Goal: Task Accomplishment & Management: Complete application form

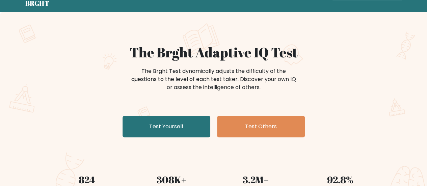
scroll to position [26, 0]
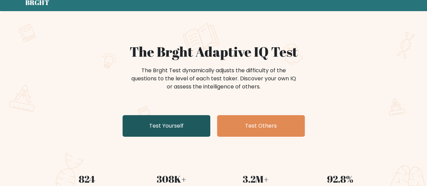
click at [166, 127] on link "Test Yourself" at bounding box center [166, 126] width 88 height 22
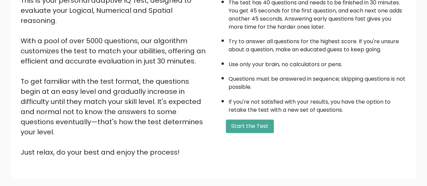
scroll to position [88, 0]
click at [240, 127] on button "Start the Test" at bounding box center [250, 125] width 48 height 13
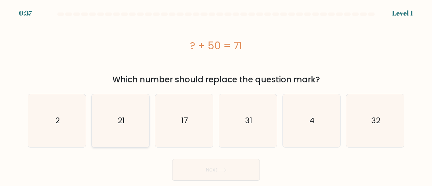
click at [110, 133] on icon "21" at bounding box center [120, 120] width 53 height 53
click at [216, 95] on input "b. 21" at bounding box center [216, 94] width 0 height 2
radio input "true"
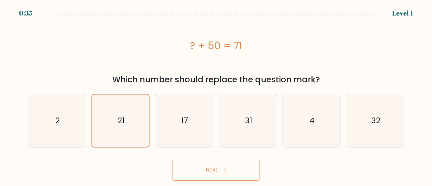
click at [186, 170] on button "Next" at bounding box center [216, 170] width 88 height 22
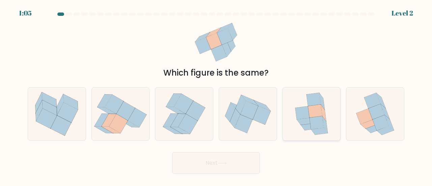
click at [301, 127] on icon at bounding box center [312, 113] width 44 height 53
click at [216, 95] on input "e." at bounding box center [216, 94] width 0 height 2
radio input "true"
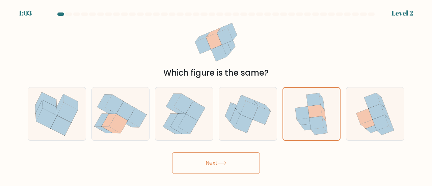
click at [234, 166] on button "Next" at bounding box center [216, 163] width 88 height 22
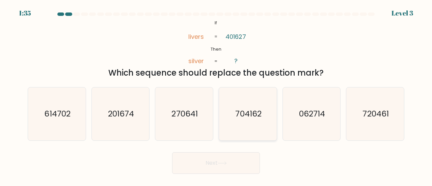
click at [235, 122] on icon "704162" at bounding box center [247, 113] width 53 height 53
click at [216, 95] on input "d. 704162" at bounding box center [216, 94] width 0 height 2
radio input "true"
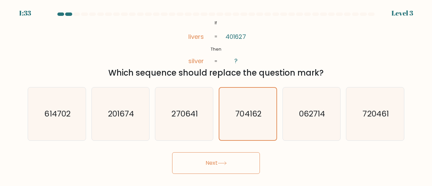
click at [229, 158] on button "Next" at bounding box center [216, 163] width 88 height 22
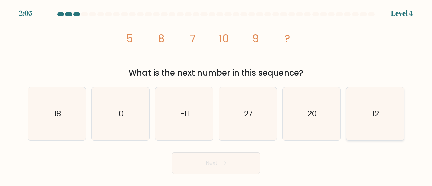
click at [361, 117] on icon "12" at bounding box center [374, 113] width 53 height 53
click at [216, 95] on input "f. 12" at bounding box center [216, 94] width 0 height 2
radio input "true"
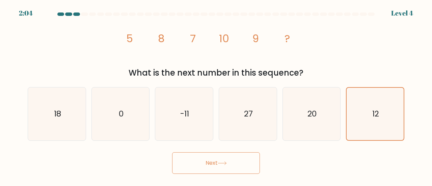
click at [223, 166] on button "Next" at bounding box center [216, 163] width 88 height 22
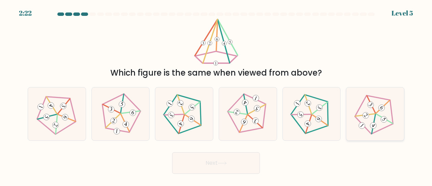
click at [380, 116] on 536 at bounding box center [384, 118] width 17 height 17
click at [216, 95] on input "f." at bounding box center [216, 94] width 0 height 2
radio input "true"
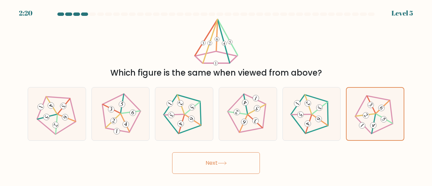
click at [209, 161] on button "Next" at bounding box center [216, 163] width 88 height 22
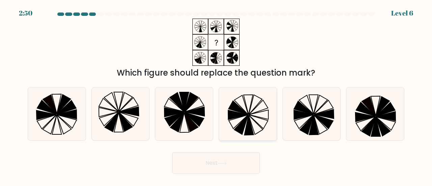
click at [255, 112] on icon at bounding box center [258, 107] width 19 height 15
click at [216, 95] on input "d." at bounding box center [216, 94] width 0 height 2
radio input "true"
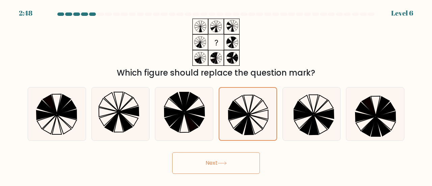
click at [228, 160] on button "Next" at bounding box center [216, 163] width 88 height 22
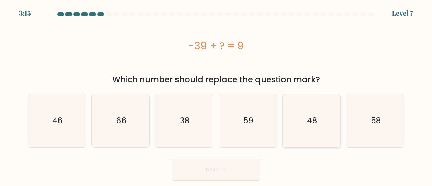
click at [303, 116] on icon "48" at bounding box center [311, 120] width 53 height 53
click at [216, 95] on input "e. 48" at bounding box center [216, 94] width 0 height 2
radio input "true"
click at [221, 168] on icon at bounding box center [222, 170] width 9 height 4
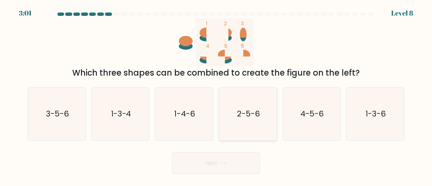
click at [257, 119] on text "2-5-6" at bounding box center [248, 113] width 23 height 11
click at [216, 95] on input "d. 2-5-6" at bounding box center [216, 94] width 0 height 2
radio input "true"
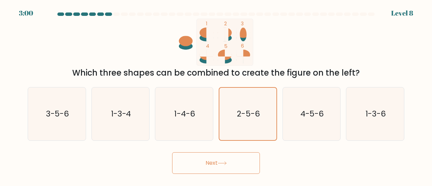
click at [233, 156] on button "Next" at bounding box center [216, 163] width 88 height 22
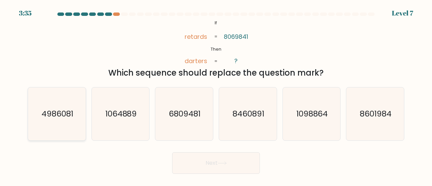
click at [61, 120] on icon "4986081" at bounding box center [56, 113] width 53 height 53
click at [216, 95] on input "a. 4986081" at bounding box center [216, 94] width 0 height 2
radio input "true"
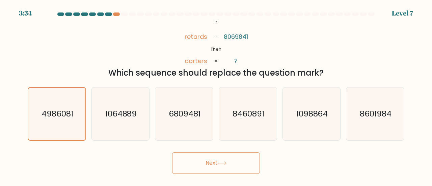
click at [191, 163] on button "Next" at bounding box center [216, 163] width 88 height 22
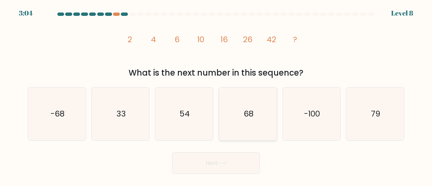
click at [254, 107] on icon "68" at bounding box center [247, 113] width 53 height 53
click at [216, 95] on input "d. 68" at bounding box center [216, 94] width 0 height 2
radio input "true"
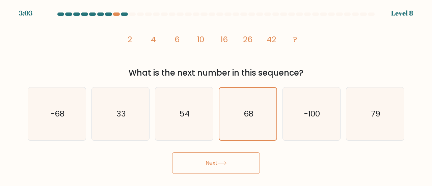
click at [227, 164] on icon at bounding box center [222, 163] width 9 height 4
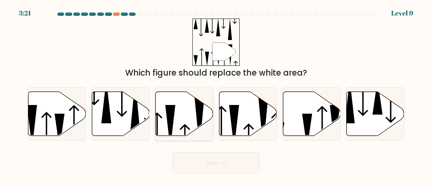
click at [190, 117] on icon at bounding box center [184, 113] width 58 height 44
click at [216, 95] on input "c." at bounding box center [216, 94] width 0 height 2
radio input "true"
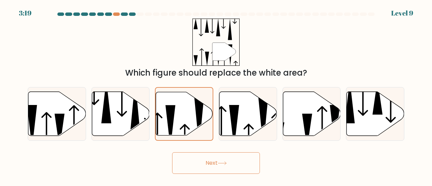
click at [204, 160] on button "Next" at bounding box center [216, 163] width 88 height 22
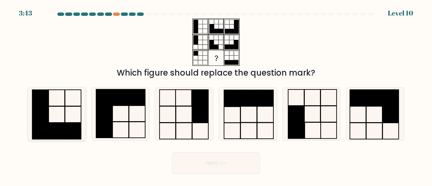
click at [61, 105] on icon at bounding box center [56, 113] width 53 height 53
click at [216, 95] on input "a." at bounding box center [216, 94] width 0 height 2
radio input "true"
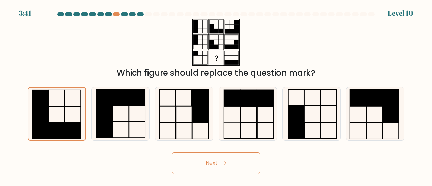
click at [227, 162] on icon at bounding box center [222, 163] width 9 height 4
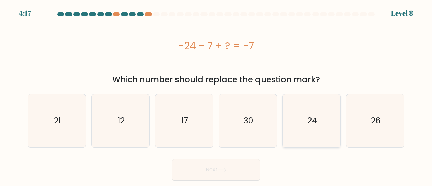
click at [299, 141] on icon "24" at bounding box center [311, 120] width 53 height 53
click at [216, 95] on input "e. 24" at bounding box center [216, 94] width 0 height 2
radio input "true"
click at [238, 169] on button "Next" at bounding box center [216, 170] width 88 height 22
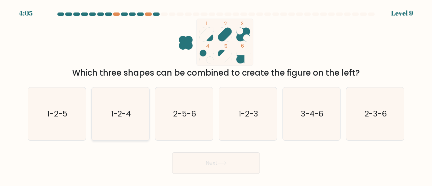
click at [137, 104] on icon "1-2-4" at bounding box center [120, 113] width 53 height 53
click at [216, 95] on input "b. 1-2-4" at bounding box center [216, 94] width 0 height 2
radio input "true"
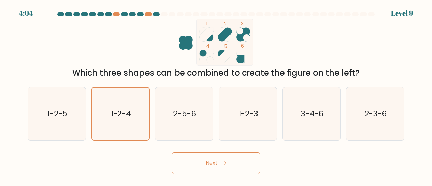
click at [229, 157] on button "Next" at bounding box center [216, 163] width 88 height 22
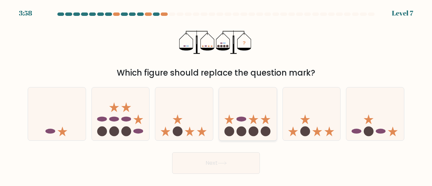
click at [246, 119] on icon at bounding box center [248, 114] width 58 height 48
click at [216, 95] on input "d." at bounding box center [216, 94] width 0 height 2
radio input "true"
click at [234, 154] on button "Next" at bounding box center [216, 163] width 88 height 22
click at [223, 167] on button "Next" at bounding box center [216, 163] width 88 height 22
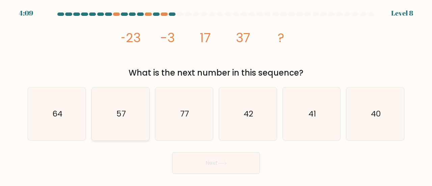
click at [129, 114] on icon "57" at bounding box center [120, 113] width 53 height 53
click at [216, 95] on input "b. 57" at bounding box center [216, 94] width 0 height 2
radio input "true"
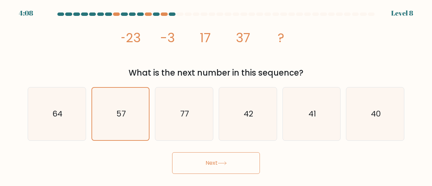
click at [203, 168] on button "Next" at bounding box center [216, 163] width 88 height 22
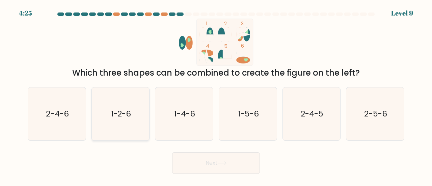
click at [122, 111] on text "1-2-6" at bounding box center [121, 113] width 20 height 11
click at [216, 95] on input "b. 1-2-6" at bounding box center [216, 94] width 0 height 2
radio input "true"
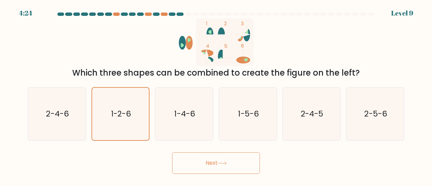
click at [202, 164] on button "Next" at bounding box center [216, 163] width 88 height 22
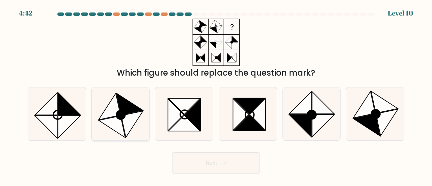
click at [108, 116] on icon at bounding box center [109, 106] width 22 height 27
click at [216, 95] on input "b." at bounding box center [216, 94] width 0 height 2
radio input "true"
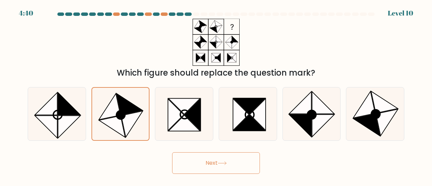
click at [220, 161] on icon at bounding box center [222, 163] width 9 height 4
click at [212, 159] on button "Next" at bounding box center [216, 163] width 88 height 22
click at [206, 160] on button "Next" at bounding box center [216, 163] width 88 height 22
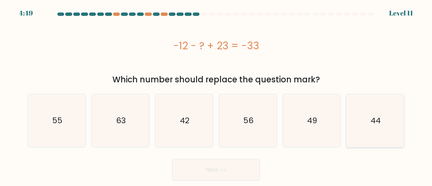
click at [355, 118] on icon "44" at bounding box center [374, 120] width 53 height 53
click at [216, 95] on input "f. 44" at bounding box center [216, 94] width 0 height 2
radio input "true"
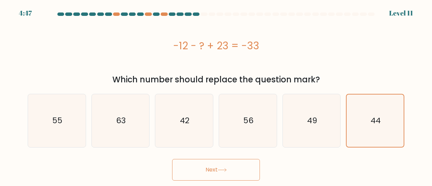
click at [226, 165] on button "Next" at bounding box center [216, 170] width 88 height 22
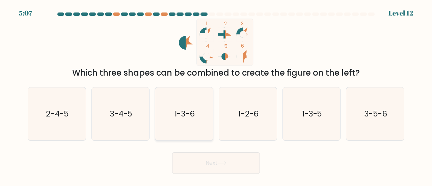
click at [183, 120] on icon "1-3-6" at bounding box center [183, 113] width 53 height 53
click at [216, 95] on input "c. 1-3-6" at bounding box center [216, 94] width 0 height 2
radio input "true"
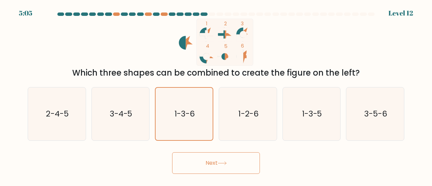
click at [211, 164] on button "Next" at bounding box center [216, 163] width 88 height 22
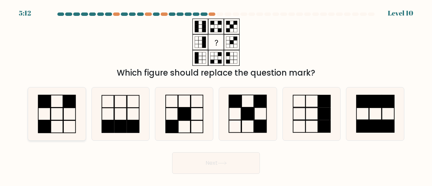
click at [70, 109] on icon at bounding box center [56, 113] width 53 height 53
click at [216, 95] on input "a." at bounding box center [216, 94] width 0 height 2
radio input "true"
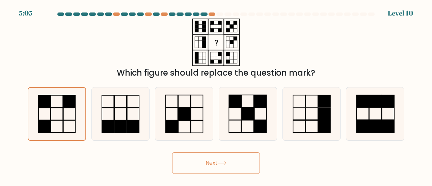
click at [201, 169] on button "Next" at bounding box center [216, 163] width 88 height 22
click at [208, 162] on button "Next" at bounding box center [216, 163] width 88 height 22
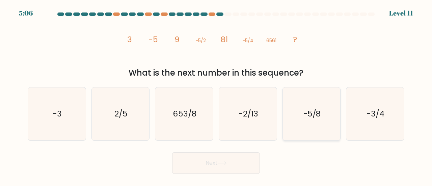
click at [308, 108] on text "-5/8" at bounding box center [312, 113] width 18 height 11
click at [216, 95] on input "e. -5/8" at bounding box center [216, 94] width 0 height 2
radio input "true"
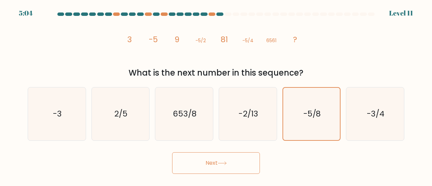
click at [213, 166] on button "Next" at bounding box center [216, 163] width 88 height 22
click at [213, 160] on button "Next" at bounding box center [216, 163] width 88 height 22
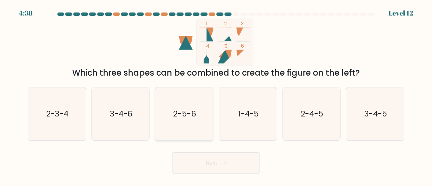
click at [182, 106] on icon "2-5-6" at bounding box center [183, 113] width 53 height 53
click at [216, 95] on input "c. 2-5-6" at bounding box center [216, 94] width 0 height 2
radio input "true"
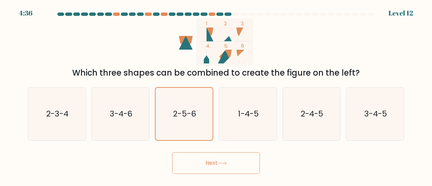
click at [211, 161] on button "Next" at bounding box center [216, 163] width 88 height 22
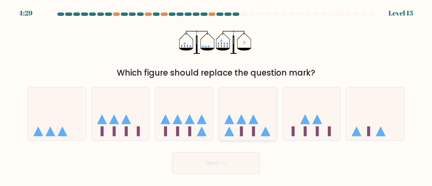
click at [255, 111] on icon at bounding box center [248, 114] width 58 height 48
click at [216, 95] on input "d." at bounding box center [216, 94] width 0 height 2
radio input "true"
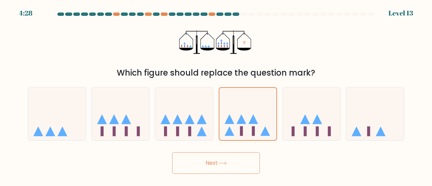
click at [216, 160] on button "Next" at bounding box center [216, 163] width 88 height 22
click at [195, 166] on button "Next" at bounding box center [216, 163] width 88 height 22
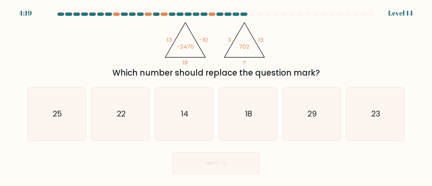
click at [195, 166] on button "Next" at bounding box center [216, 163] width 88 height 22
click at [311, 41] on div "@import url('[URL][DOMAIN_NAME]); 13 -10 19 -2470 @import url('[URL][DOMAIN_NAM…" at bounding box center [216, 49] width 384 height 60
click at [257, 103] on icon "18" at bounding box center [247, 113] width 53 height 53
click at [216, 95] on input "d. 18" at bounding box center [216, 94] width 0 height 2
radio input "true"
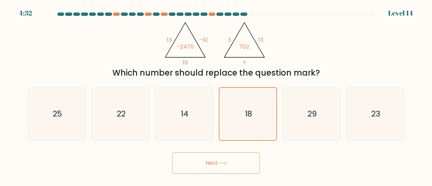
click at [205, 164] on button "Next" at bounding box center [216, 163] width 88 height 22
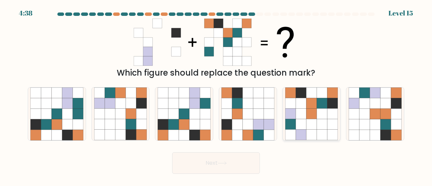
click at [306, 106] on icon at bounding box center [300, 103] width 10 height 10
click at [216, 95] on input "e." at bounding box center [216, 94] width 0 height 2
radio input "true"
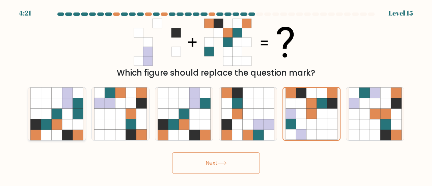
click at [70, 128] on icon at bounding box center [67, 124] width 10 height 10
click at [216, 95] on input "a." at bounding box center [216, 94] width 0 height 2
radio input "true"
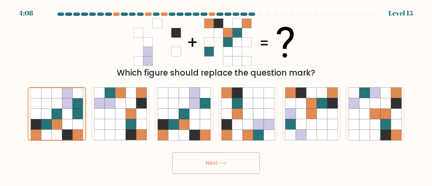
click at [208, 162] on button "Next" at bounding box center [216, 163] width 88 height 22
click at [199, 163] on button "Next" at bounding box center [216, 163] width 88 height 22
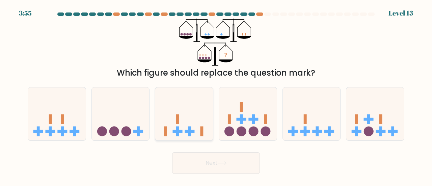
click at [178, 116] on rect at bounding box center [177, 119] width 3 height 10
click at [216, 95] on input "c." at bounding box center [216, 94] width 0 height 2
radio input "true"
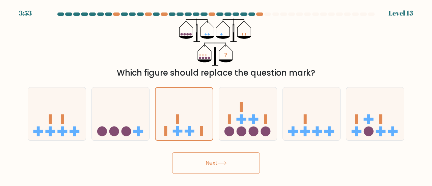
click at [212, 164] on button "Next" at bounding box center [216, 163] width 88 height 22
click at [209, 161] on button "Next" at bounding box center [216, 163] width 88 height 22
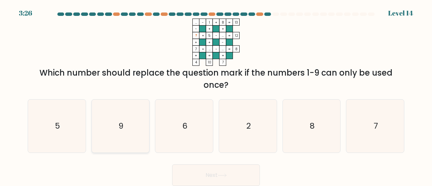
click at [140, 131] on icon "9" at bounding box center [120, 125] width 53 height 53
click at [216, 95] on input "b. 9" at bounding box center [216, 94] width 0 height 2
radio input "true"
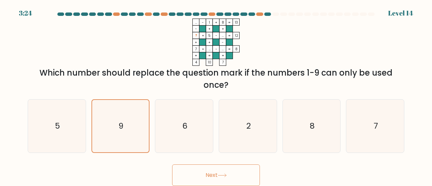
click at [186, 172] on button "Next" at bounding box center [216, 175] width 88 height 22
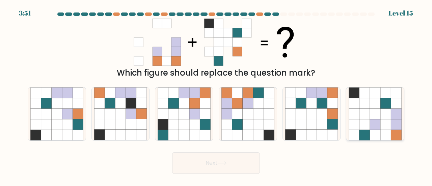
click at [373, 120] on icon at bounding box center [375, 124] width 10 height 10
click at [216, 95] on input "f." at bounding box center [216, 94] width 0 height 2
radio input "true"
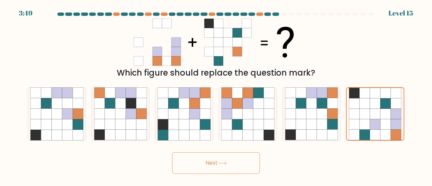
click at [196, 166] on button "Next" at bounding box center [216, 163] width 88 height 22
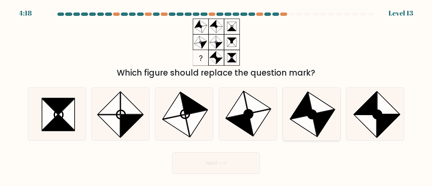
click at [291, 115] on icon at bounding box center [311, 113] width 53 height 53
click at [216, 95] on input "e." at bounding box center [216, 94] width 0 height 2
radio input "true"
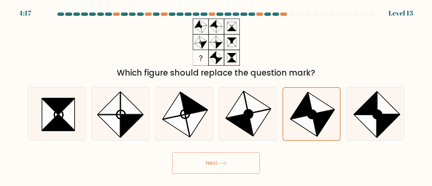
click at [207, 162] on button "Next" at bounding box center [216, 163] width 88 height 22
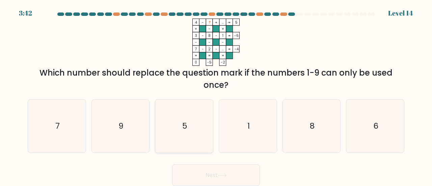
click at [187, 116] on icon "5" at bounding box center [183, 125] width 53 height 53
click at [216, 95] on input "c. 5" at bounding box center [216, 94] width 0 height 2
radio input "true"
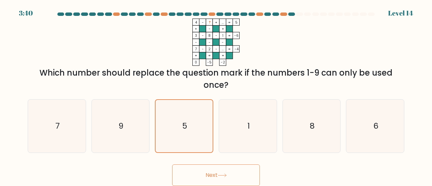
click at [199, 170] on button "Next" at bounding box center [216, 175] width 88 height 22
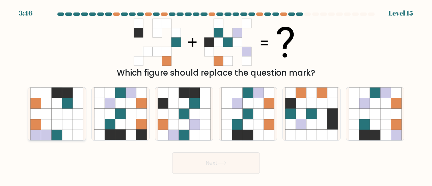
click at [55, 125] on icon at bounding box center [57, 124] width 10 height 10
click at [216, 95] on input "a." at bounding box center [216, 94] width 0 height 2
radio input "true"
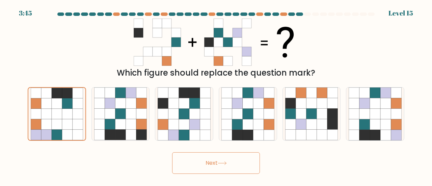
click at [203, 160] on button "Next" at bounding box center [216, 163] width 88 height 22
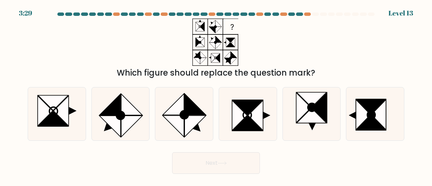
click at [186, 163] on button "Next" at bounding box center [216, 163] width 88 height 22
click at [154, 35] on div "Which figure should replace the question mark?" at bounding box center [216, 49] width 384 height 60
click at [358, 124] on icon at bounding box center [363, 114] width 15 height 30
click at [216, 95] on input "f." at bounding box center [216, 94] width 0 height 2
radio input "true"
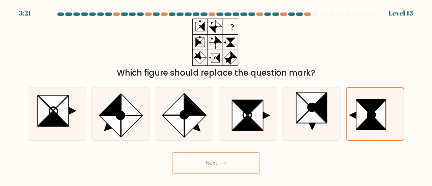
click at [248, 160] on button "Next" at bounding box center [216, 163] width 88 height 22
click at [244, 159] on button "Next" at bounding box center [216, 163] width 88 height 22
click at [197, 162] on button "Next" at bounding box center [216, 163] width 88 height 22
click at [193, 160] on button "Next" at bounding box center [216, 163] width 88 height 22
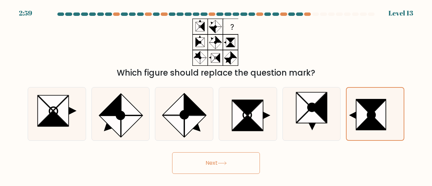
click at [193, 160] on button "Next" at bounding box center [216, 163] width 88 height 22
click at [172, 152] on button "Next" at bounding box center [216, 163] width 88 height 22
click at [181, 158] on button "Next" at bounding box center [216, 163] width 88 height 22
click at [189, 157] on button "Next" at bounding box center [216, 163] width 88 height 22
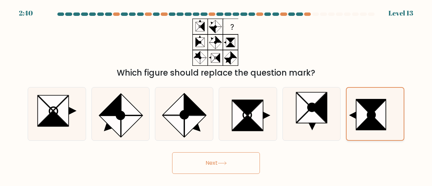
click at [376, 118] on icon at bounding box center [378, 115] width 15 height 30
click at [216, 95] on input "f." at bounding box center [216, 94] width 0 height 2
click at [239, 161] on button "Next" at bounding box center [216, 163] width 88 height 22
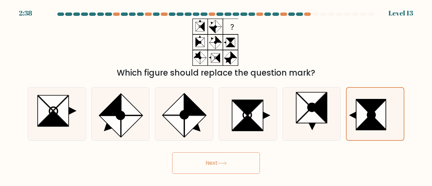
click at [239, 161] on button "Next" at bounding box center [216, 163] width 88 height 22
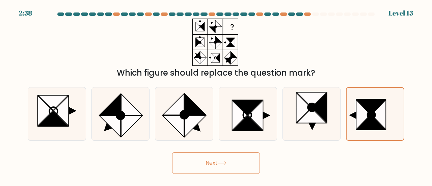
click at [239, 161] on button "Next" at bounding box center [216, 163] width 88 height 22
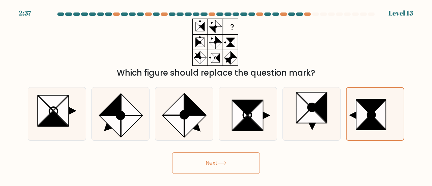
click at [239, 161] on button "Next" at bounding box center [216, 163] width 88 height 22
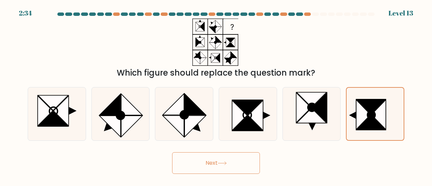
click at [239, 161] on button "Next" at bounding box center [216, 163] width 88 height 22
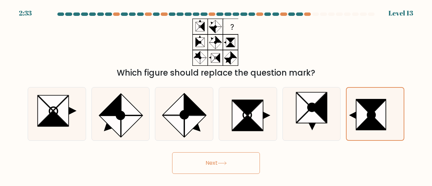
click at [239, 161] on button "Next" at bounding box center [216, 163] width 88 height 22
drag, startPoint x: 239, startPoint y: 161, endPoint x: 230, endPoint y: 164, distance: 10.0
click at [230, 164] on button "Next" at bounding box center [216, 163] width 88 height 22
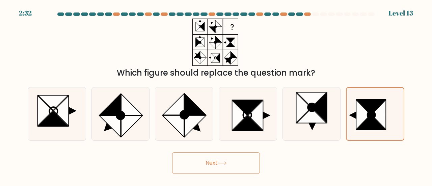
click at [230, 164] on button "Next" at bounding box center [216, 163] width 88 height 22
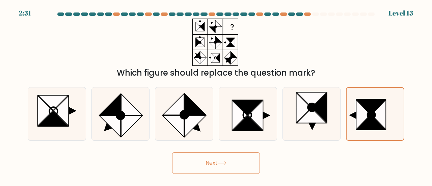
click at [230, 164] on button "Next" at bounding box center [216, 163] width 88 height 22
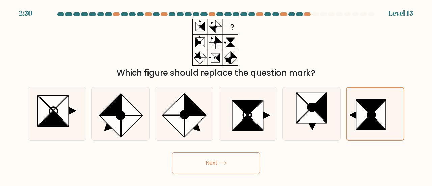
click at [230, 164] on button "Next" at bounding box center [216, 163] width 88 height 22
click at [240, 162] on button "Next" at bounding box center [216, 163] width 88 height 22
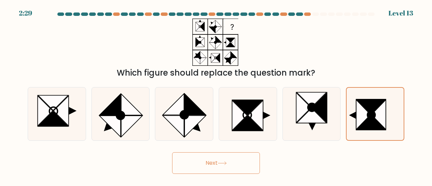
click at [240, 162] on button "Next" at bounding box center [216, 163] width 88 height 22
drag, startPoint x: 240, startPoint y: 162, endPoint x: 226, endPoint y: 167, distance: 15.4
click at [226, 167] on button "Next" at bounding box center [216, 163] width 88 height 22
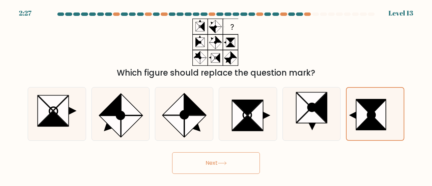
click at [172, 152] on button "Next" at bounding box center [216, 163] width 88 height 22
click at [192, 119] on icon at bounding box center [194, 125] width 21 height 21
click at [216, 95] on input "c." at bounding box center [216, 94] width 0 height 2
radio input "true"
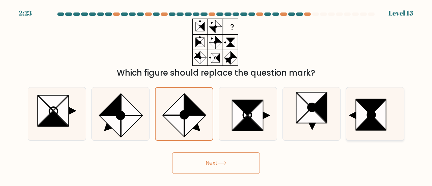
click at [352, 108] on icon at bounding box center [374, 113] width 53 height 53
click at [216, 95] on input "f." at bounding box center [216, 94] width 0 height 2
radio input "true"
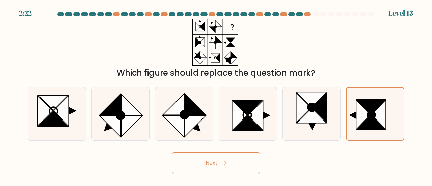
click at [245, 163] on button "Next" at bounding box center [216, 163] width 88 height 22
drag, startPoint x: 245, startPoint y: 163, endPoint x: 224, endPoint y: 158, distance: 21.5
click at [224, 158] on button "Next" at bounding box center [216, 163] width 88 height 22
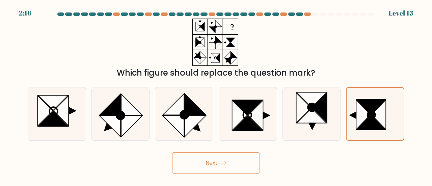
click at [224, 158] on button "Next" at bounding box center [216, 163] width 88 height 22
click at [236, 28] on rect at bounding box center [231, 26] width 15 height 15
click at [319, 113] on icon at bounding box center [319, 108] width 15 height 30
click at [216, 95] on input "e." at bounding box center [216, 94] width 0 height 2
radio input "true"
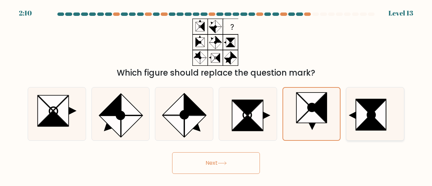
click at [355, 107] on icon at bounding box center [374, 113] width 53 height 53
click at [216, 95] on input "f." at bounding box center [216, 94] width 0 height 2
radio input "true"
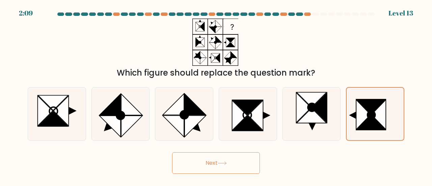
click at [212, 164] on button "Next" at bounding box center [216, 163] width 88 height 22
click at [206, 168] on button "Next" at bounding box center [216, 163] width 88 height 22
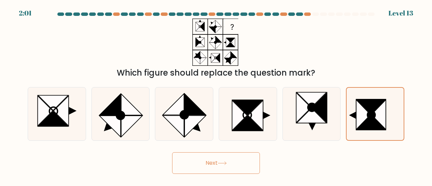
click at [206, 168] on button "Next" at bounding box center [216, 163] width 88 height 22
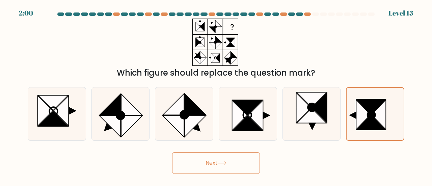
click at [206, 168] on button "Next" at bounding box center [216, 163] width 88 height 22
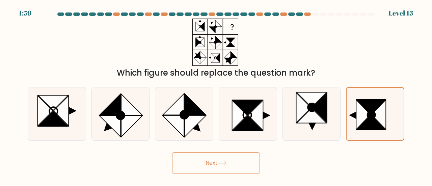
click at [197, 164] on button "Next" at bounding box center [216, 163] width 88 height 22
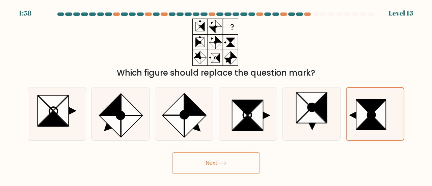
click at [197, 164] on button "Next" at bounding box center [216, 163] width 88 height 22
